Goal: Navigation & Orientation: Find specific page/section

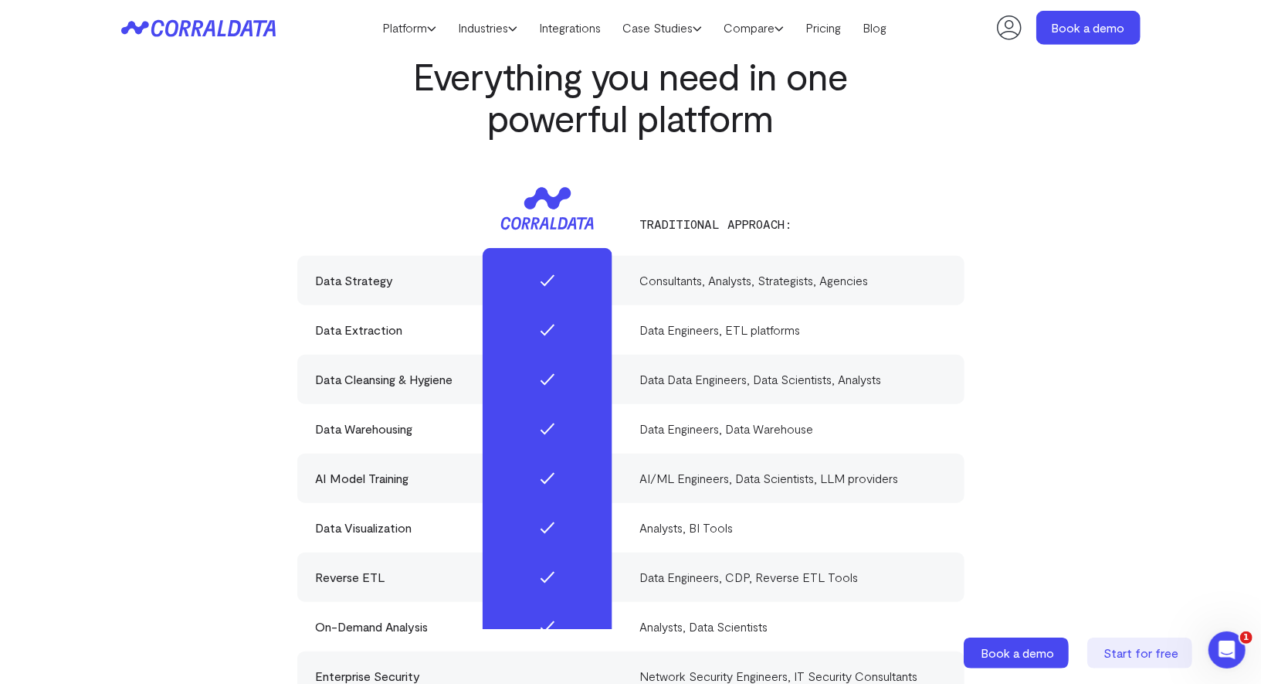
scroll to position [6671, 0]
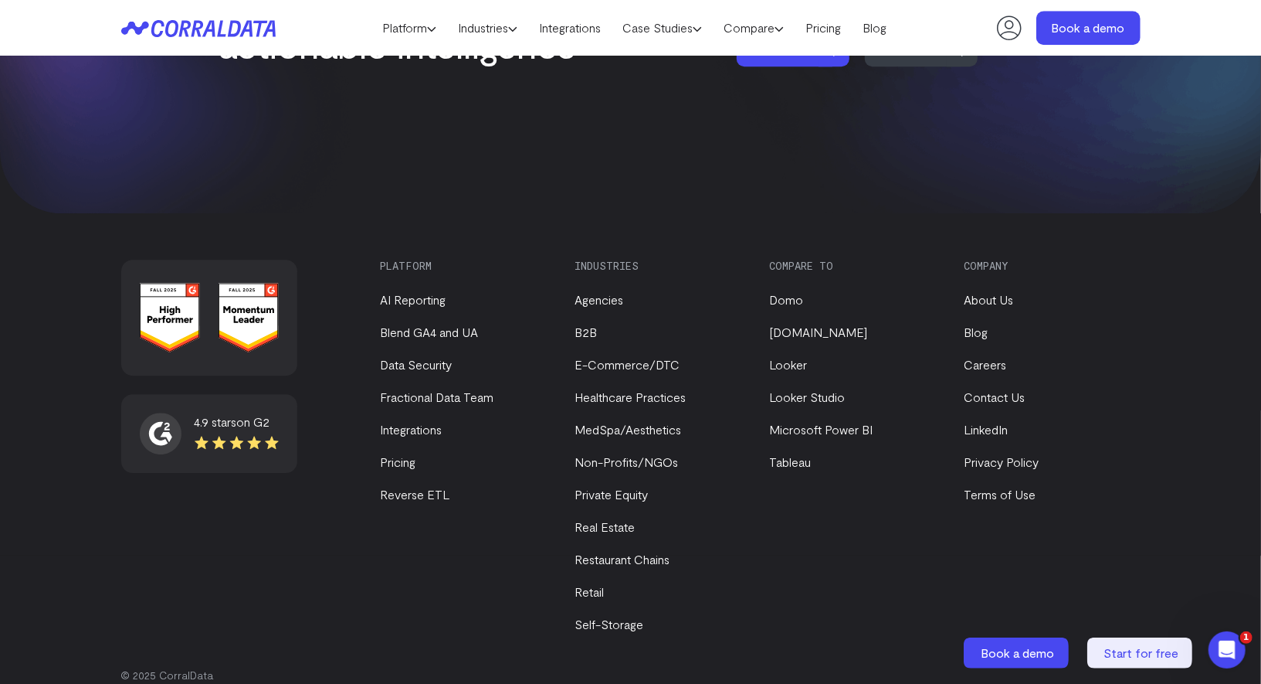
click at [1018, 290] on li "About Us" at bounding box center [1049, 299] width 168 height 19
click at [1011, 292] on link "About Us" at bounding box center [989, 299] width 49 height 15
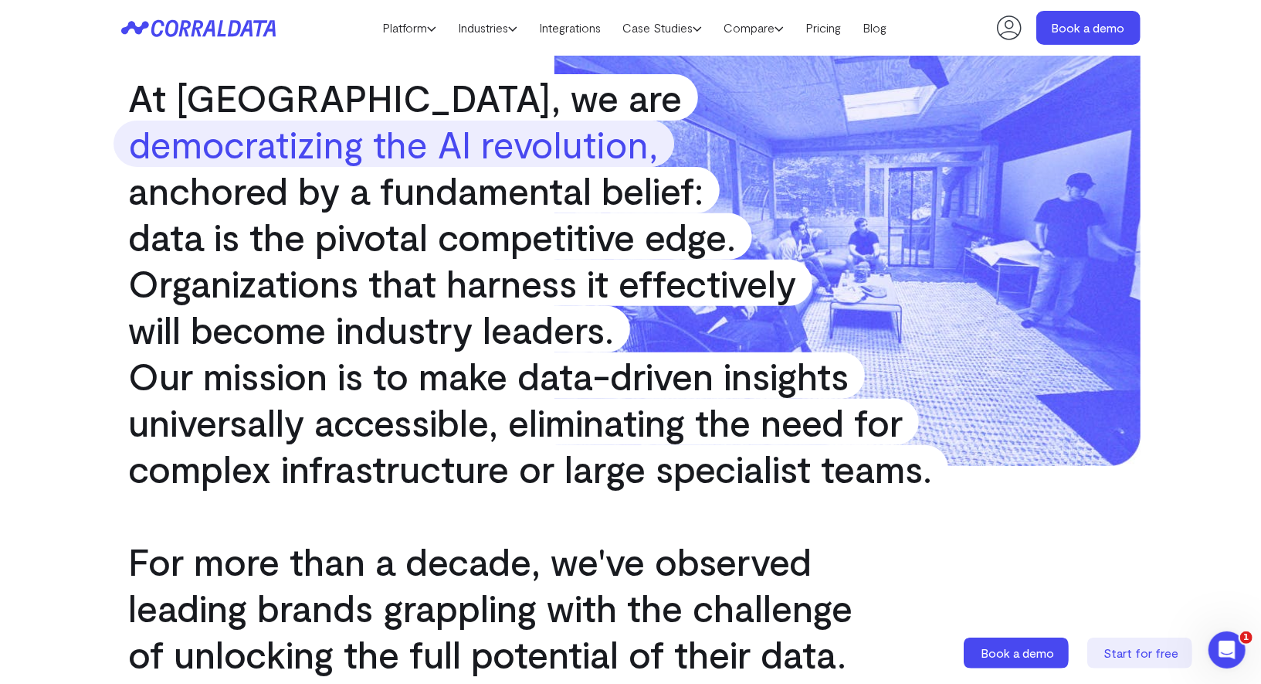
scroll to position [294, 0]
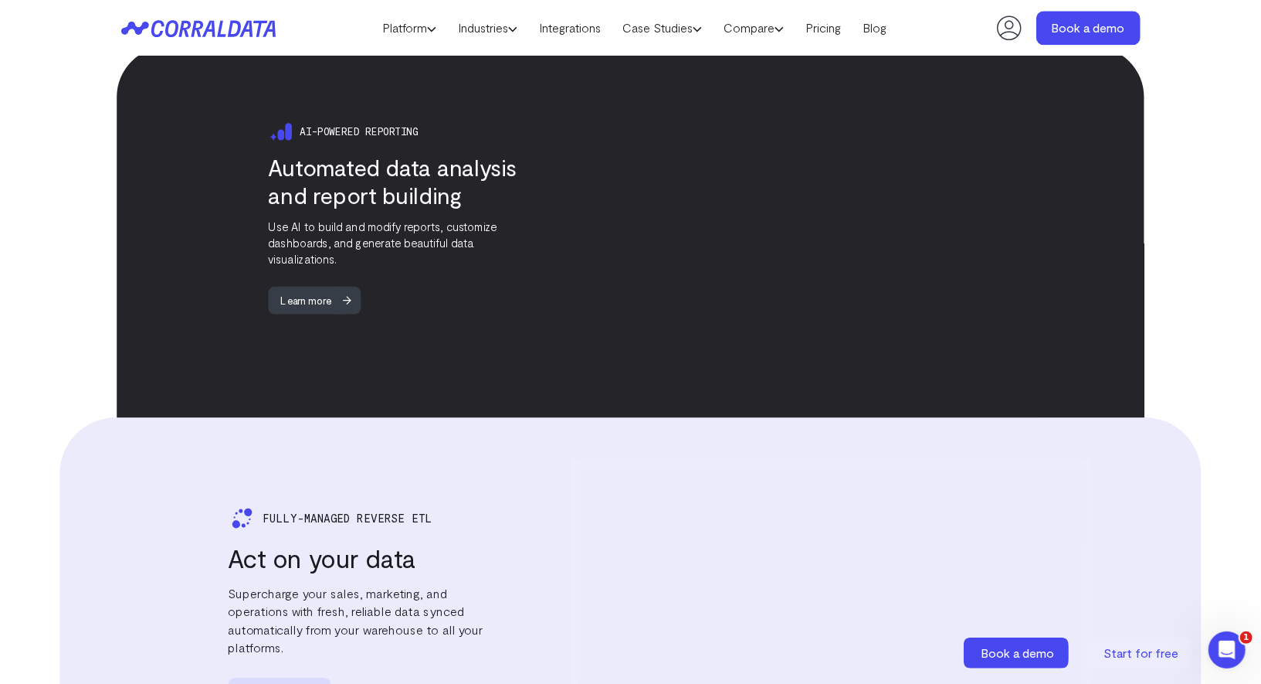
scroll to position [1160, 0]
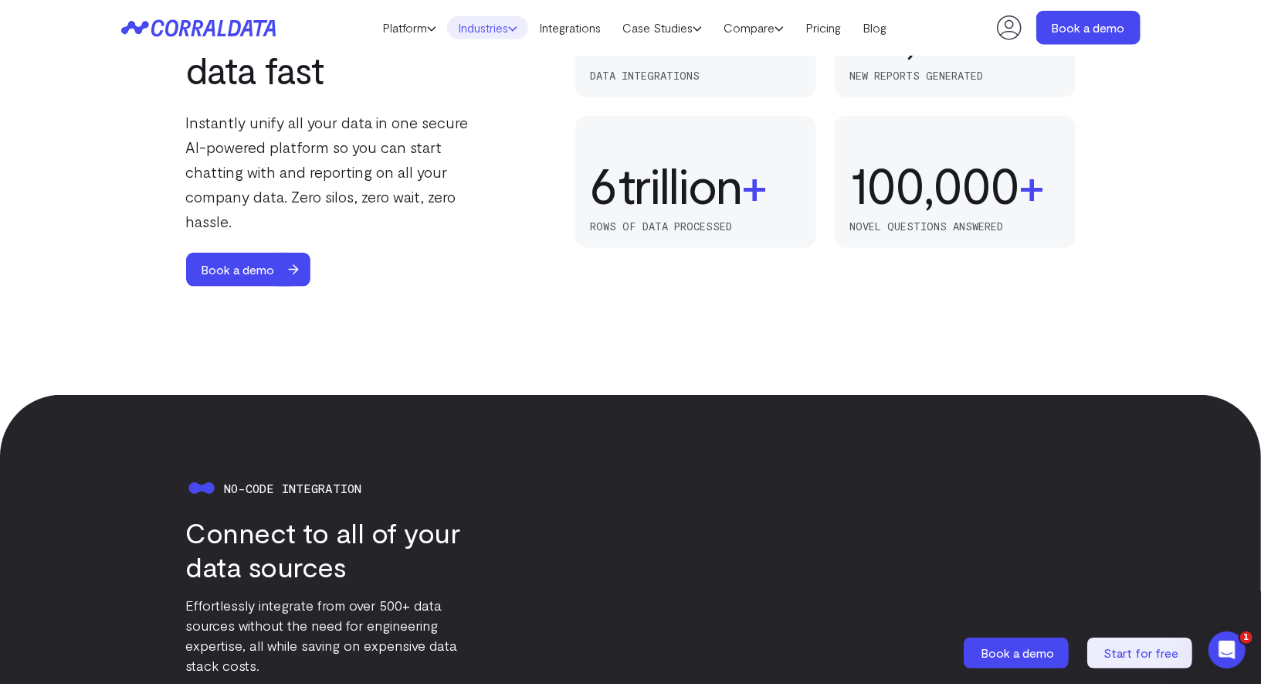
click at [467, 30] on link "Industries" at bounding box center [487, 27] width 81 height 23
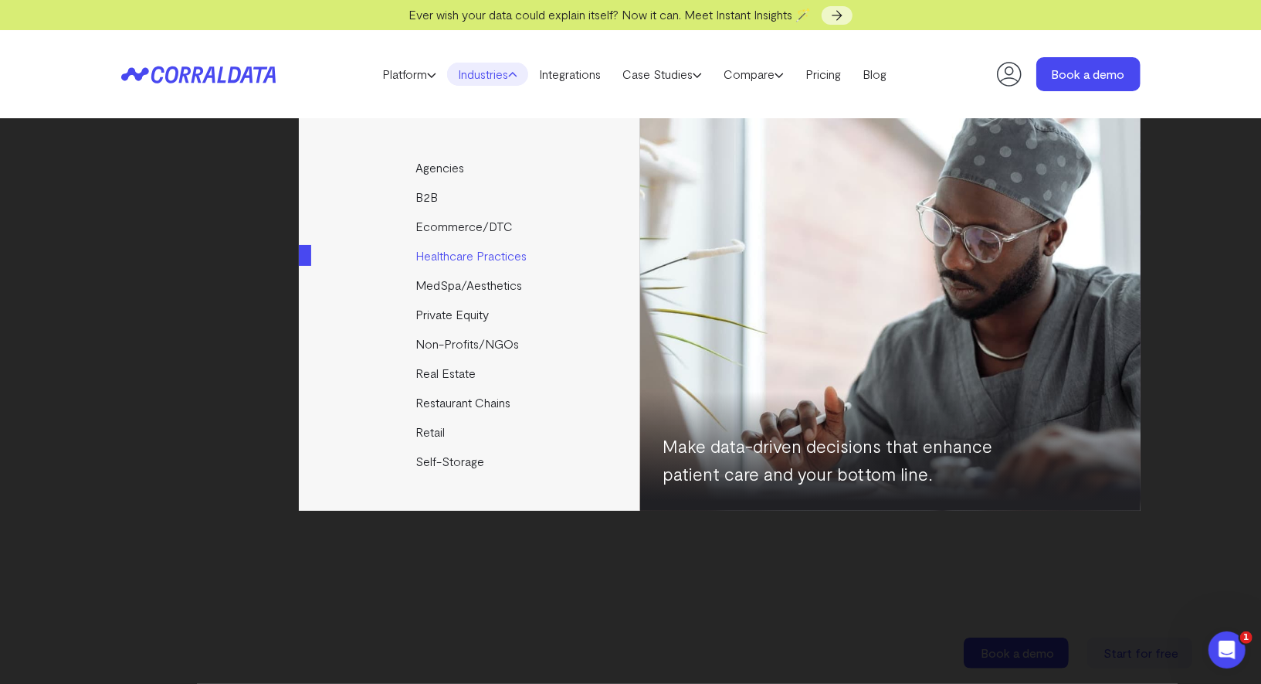
click at [433, 246] on link "Healthcare Practices" at bounding box center [471, 255] width 344 height 29
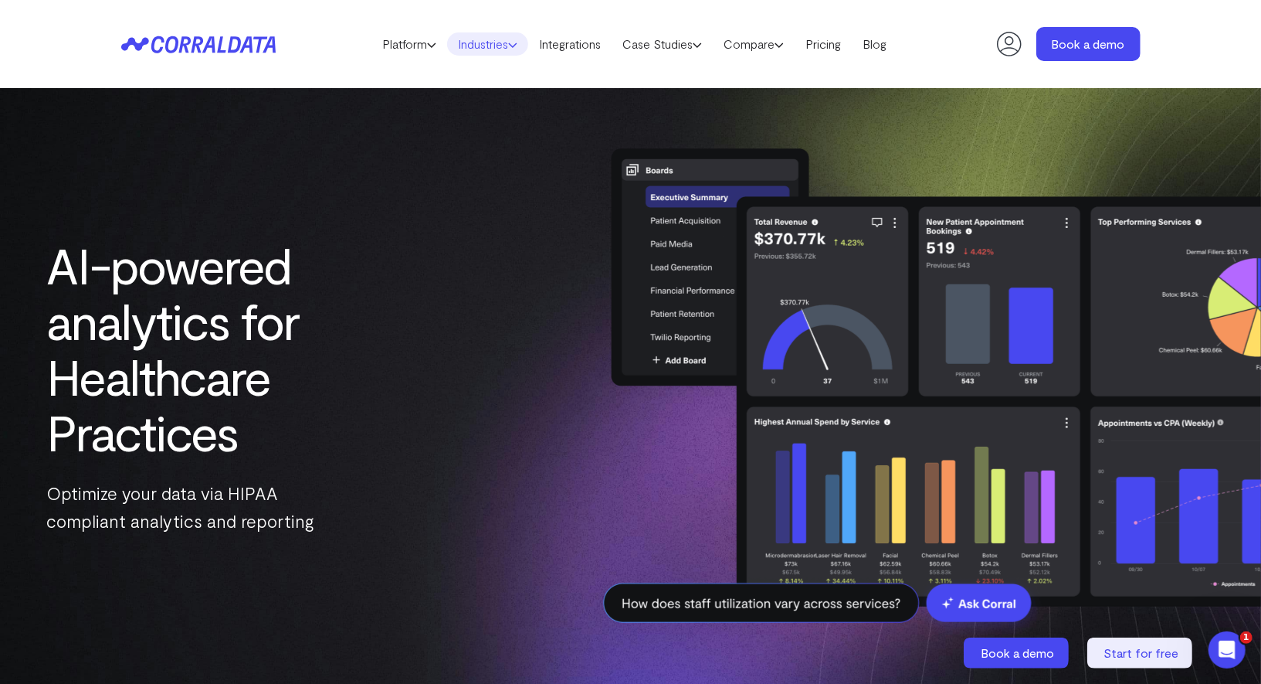
click at [479, 41] on link "Industries" at bounding box center [487, 43] width 81 height 23
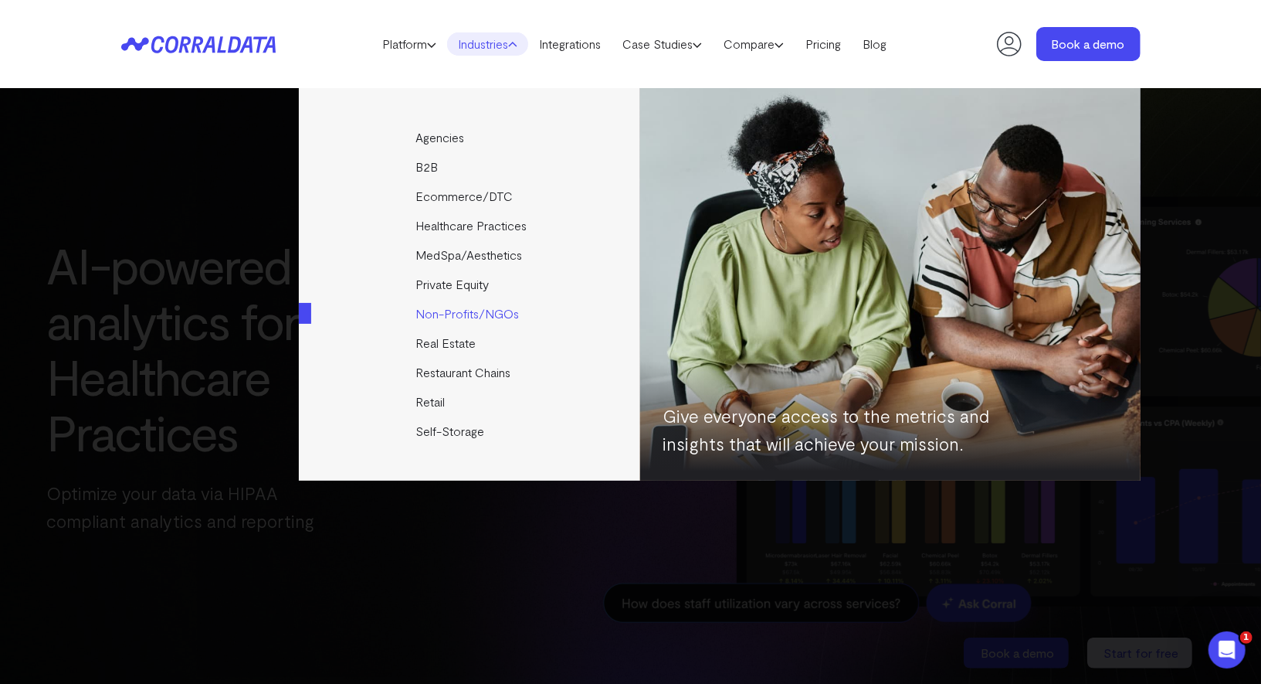
click at [451, 311] on link "Non-Profits/NGOs" at bounding box center [471, 313] width 344 height 29
